Goal: Information Seeking & Learning: Learn about a topic

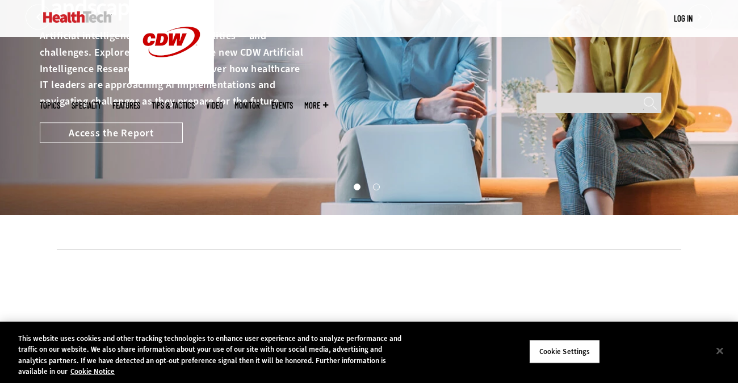
scroll to position [129, 0]
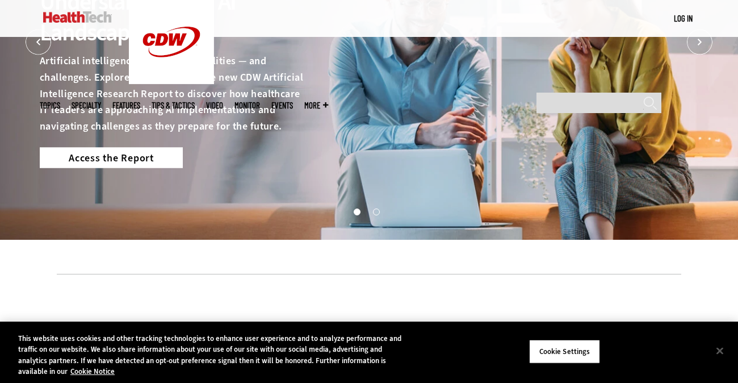
click at [135, 149] on link "Access the Report" at bounding box center [111, 157] width 143 height 20
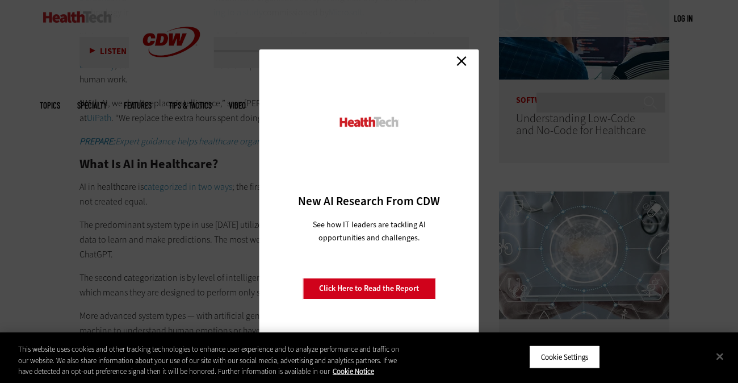
scroll to position [510, 0]
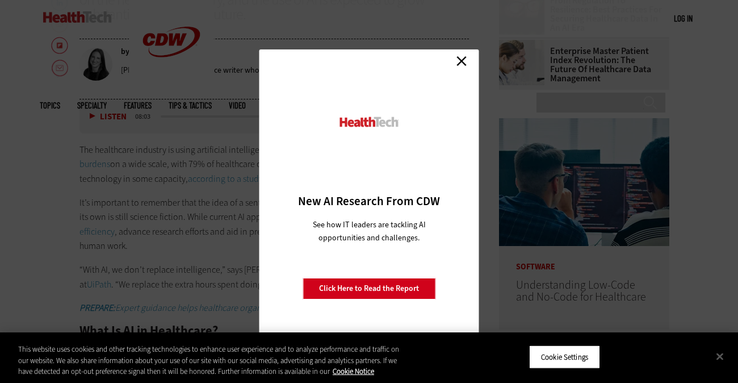
click at [458, 61] on link "Close" at bounding box center [461, 60] width 17 height 17
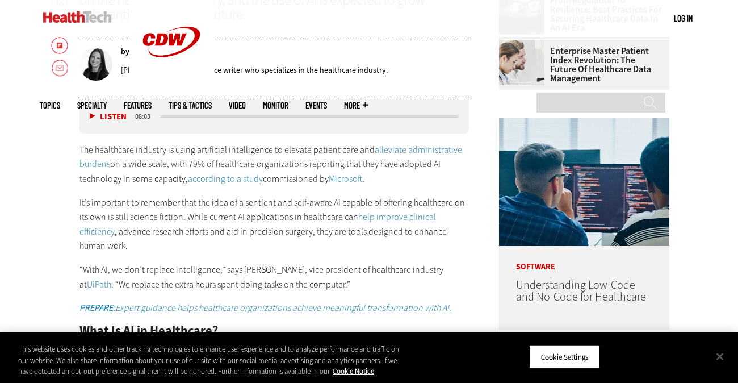
scroll to position [0, 0]
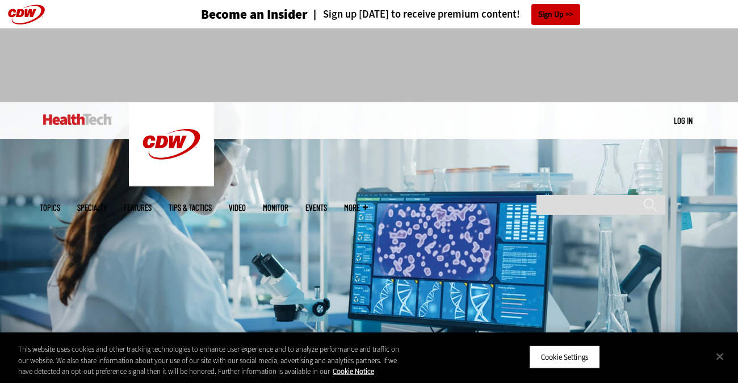
click at [83, 116] on img at bounding box center [77, 119] width 69 height 11
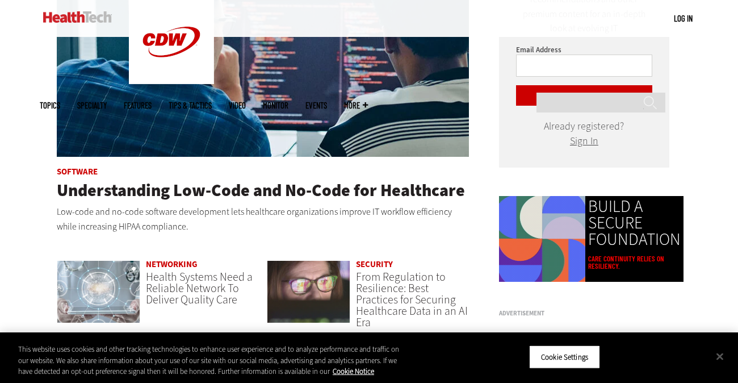
scroll to position [656, 0]
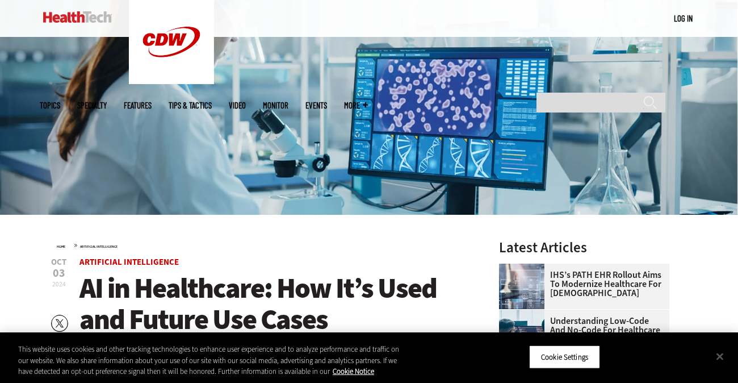
scroll to position [152, 0]
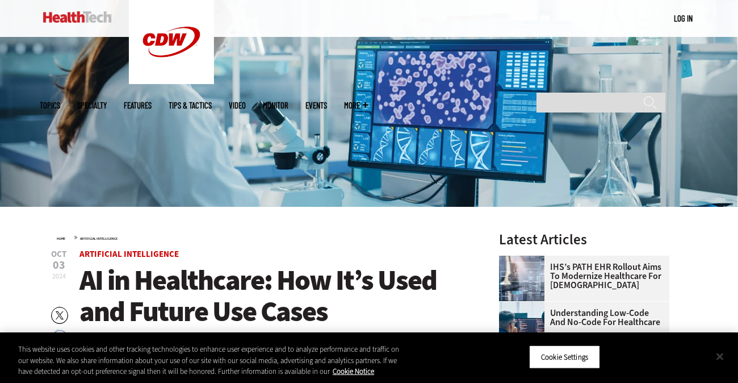
click at [720, 355] on button "Close" at bounding box center [719, 355] width 25 height 25
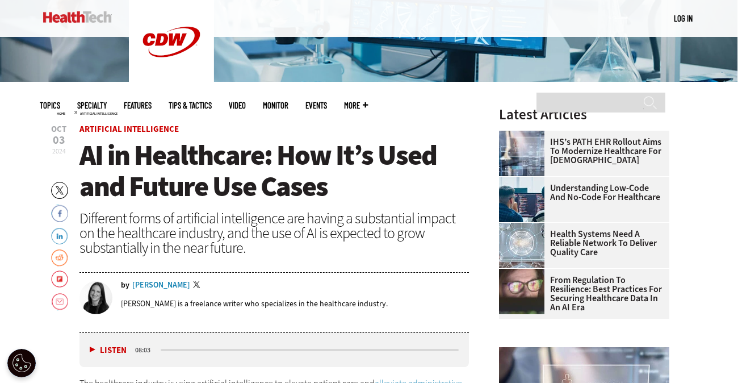
scroll to position [263, 0]
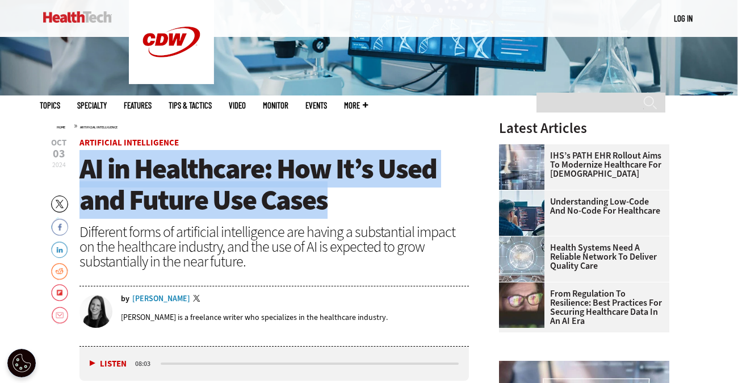
drag, startPoint x: 80, startPoint y: 162, endPoint x: 339, endPoint y: 203, distance: 262.1
click at [339, 203] on h1 "AI in Healthcare: How It’s Used and Future Use Cases" at bounding box center [273, 184] width 389 height 62
copy span "AI in Healthcare: How It’s Used and Future Use Cases"
click at [374, 199] on h1 "AI in Healthcare: How It’s Used and Future Use Cases" at bounding box center [273, 184] width 389 height 62
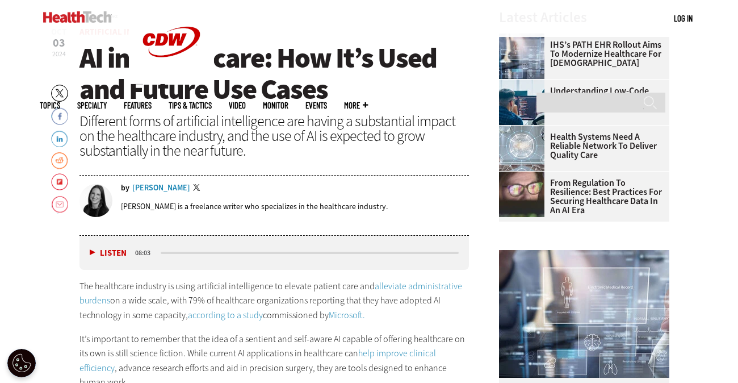
scroll to position [368, 0]
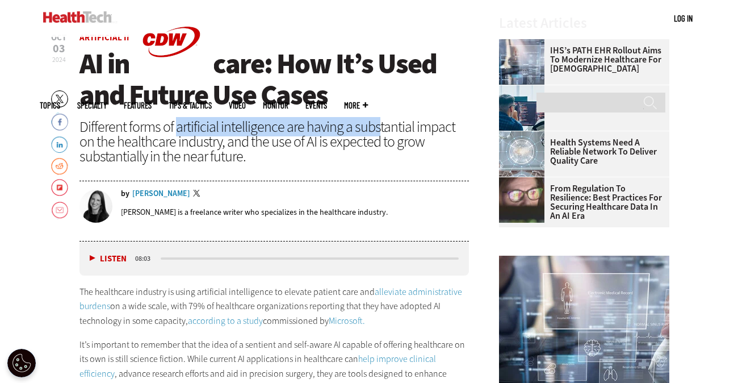
drag, startPoint x: 176, startPoint y: 128, endPoint x: 376, endPoint y: 135, distance: 200.5
click at [376, 135] on div "Different forms of artificial intelligence are having a substantial impact on t…" at bounding box center [273, 141] width 389 height 44
click at [366, 144] on div "Different forms of artificial intelligence are having a substantial impact on t…" at bounding box center [273, 141] width 389 height 44
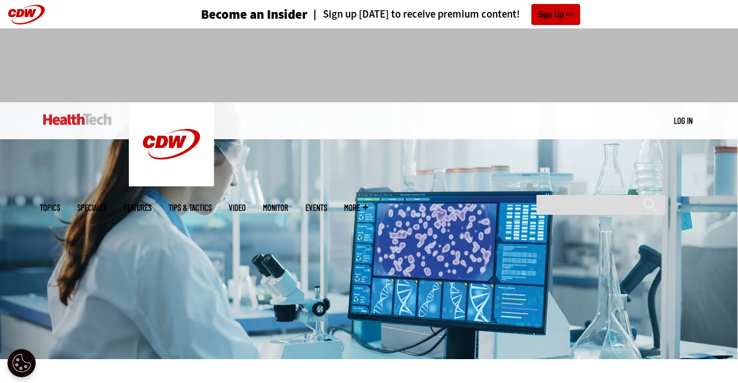
click at [89, 115] on img at bounding box center [77, 119] width 69 height 11
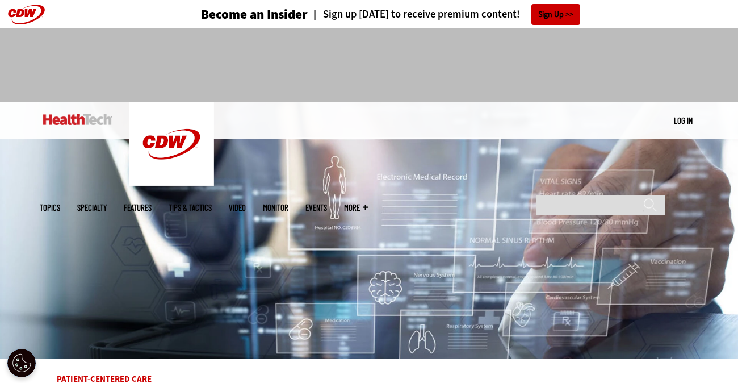
click at [0, 28] on link at bounding box center [0, 28] width 0 height 0
click at [74, 118] on img at bounding box center [77, 119] width 69 height 11
click at [368, 203] on span "More" at bounding box center [356, 207] width 24 height 9
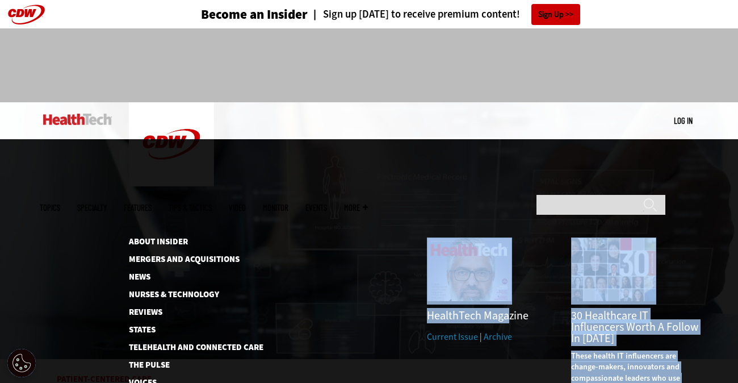
drag, startPoint x: 423, startPoint y: 225, endPoint x: 504, endPoint y: 231, distance: 80.8
click at [504, 237] on div "30 Healthcare IT Influencers Worth a Follow in 2025 Jun 17 2025 These health IT…" at bounding box center [486, 335] width 424 height 196
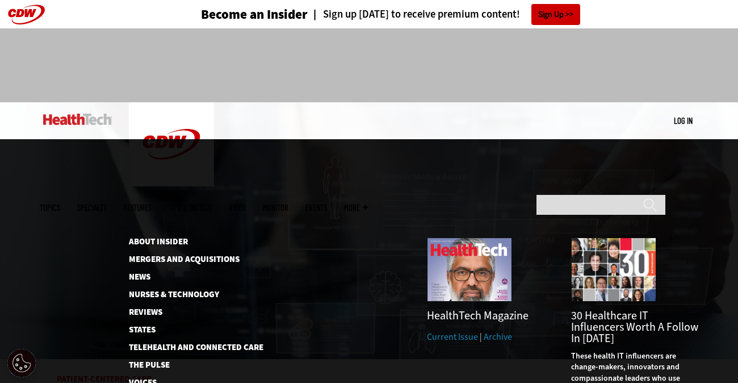
click at [446, 310] on h3 "HealthTech Magazine" at bounding box center [490, 315] width 127 height 11
drag, startPoint x: 430, startPoint y: 229, endPoint x: 525, endPoint y: 234, distance: 95.5
click at [525, 310] on h3 "HealthTech Magazine" at bounding box center [490, 315] width 127 height 11
copy h3 "HealthTech Magazine"
